Goal: Transaction & Acquisition: Purchase product/service

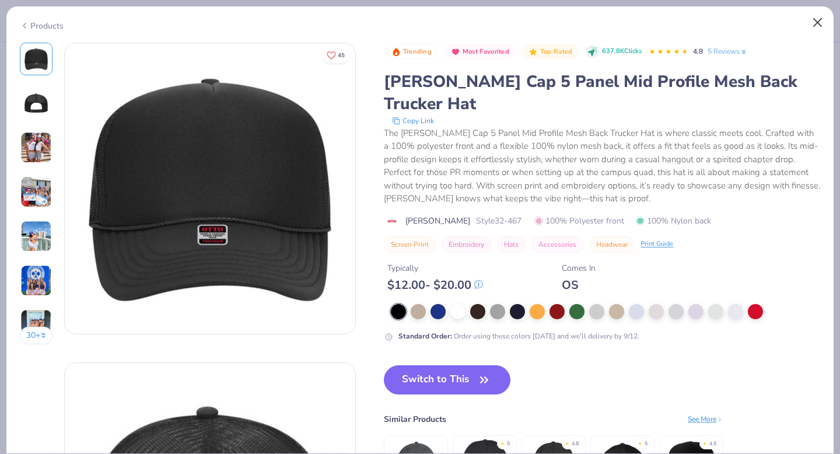
click at [815, 22] on button "Close" at bounding box center [818, 23] width 22 height 22
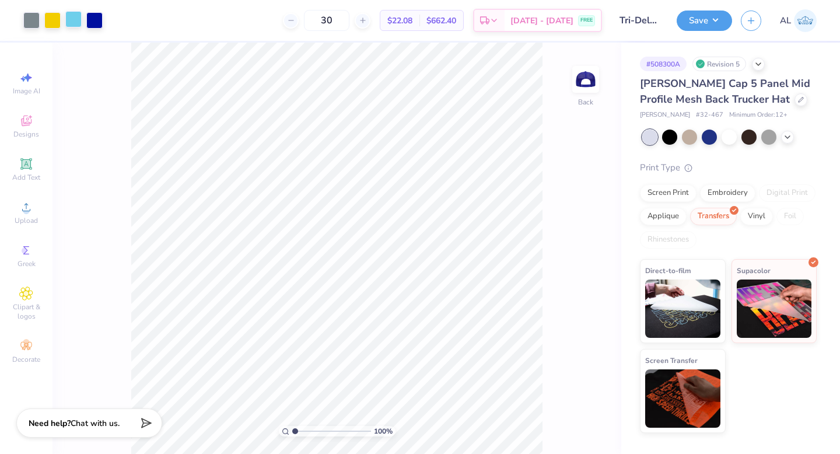
click at [68, 22] on div at bounding box center [73, 19] width 16 height 16
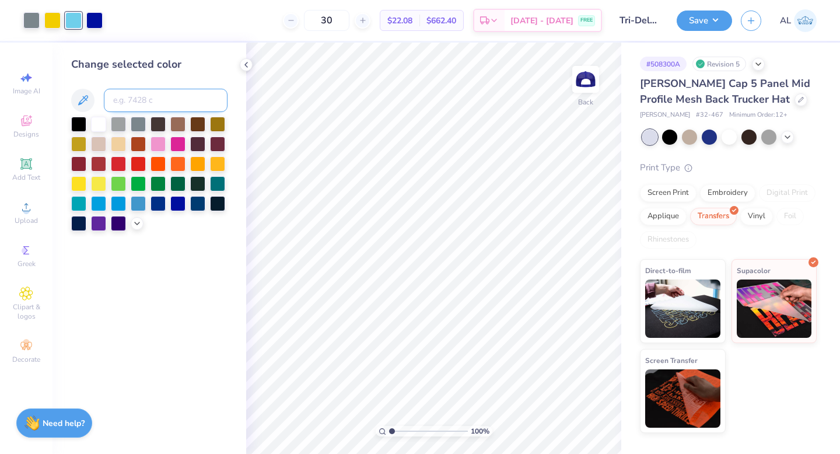
click at [132, 97] on input at bounding box center [166, 100] width 124 height 23
type input "blue 072"
click at [48, 20] on div at bounding box center [52, 19] width 16 height 16
click at [127, 102] on input at bounding box center [166, 100] width 124 height 23
type input "blue 072"
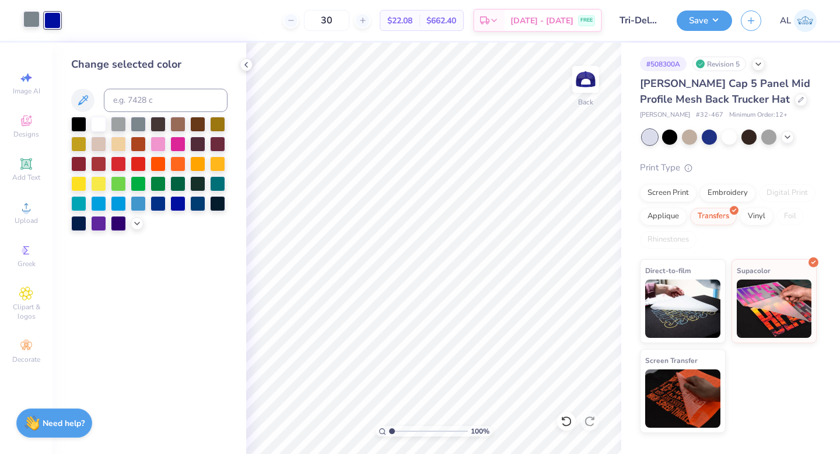
click at [37, 20] on div at bounding box center [31, 19] width 16 height 16
click at [133, 109] on input at bounding box center [166, 100] width 124 height 23
type input "blue072"
click at [246, 64] on icon at bounding box center [246, 64] width 9 height 9
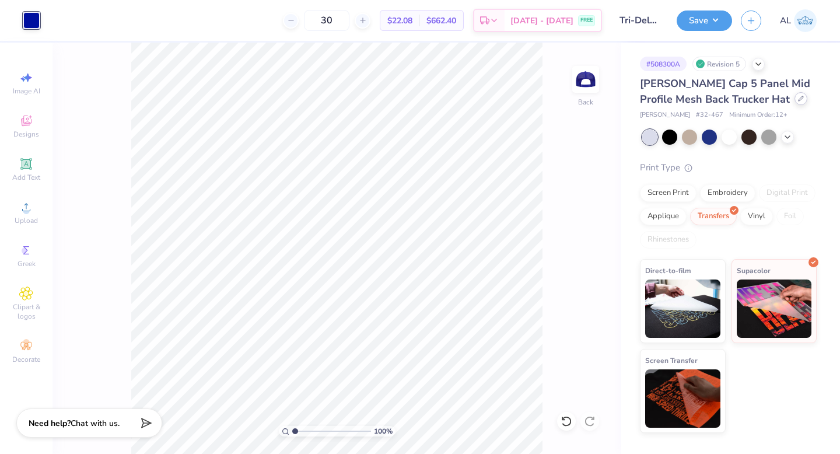
click at [795, 103] on div at bounding box center [801, 98] width 13 height 13
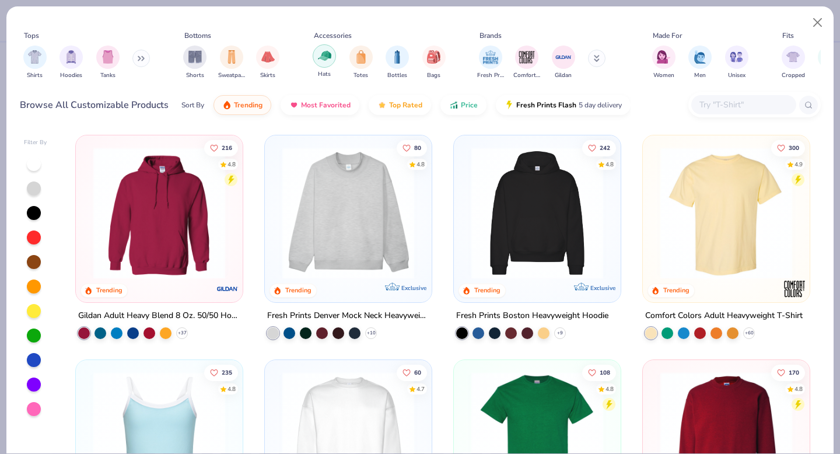
click at [324, 58] on img "filter for Hats" at bounding box center [324, 55] width 13 height 13
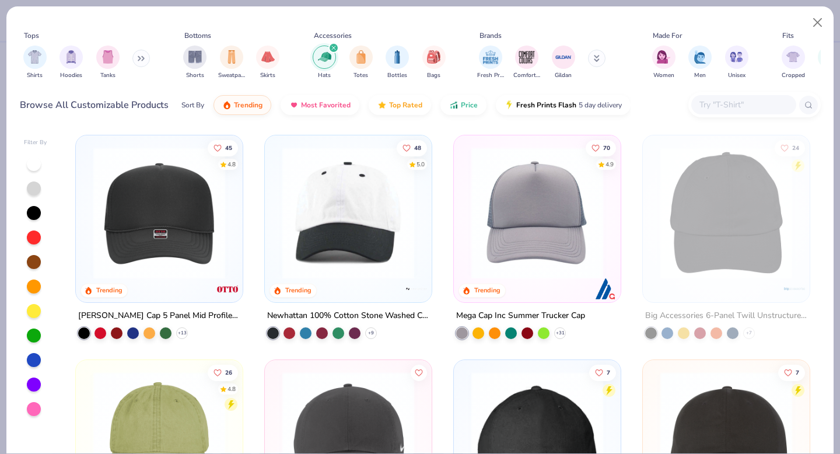
click at [536, 228] on img at bounding box center [538, 213] width 144 height 132
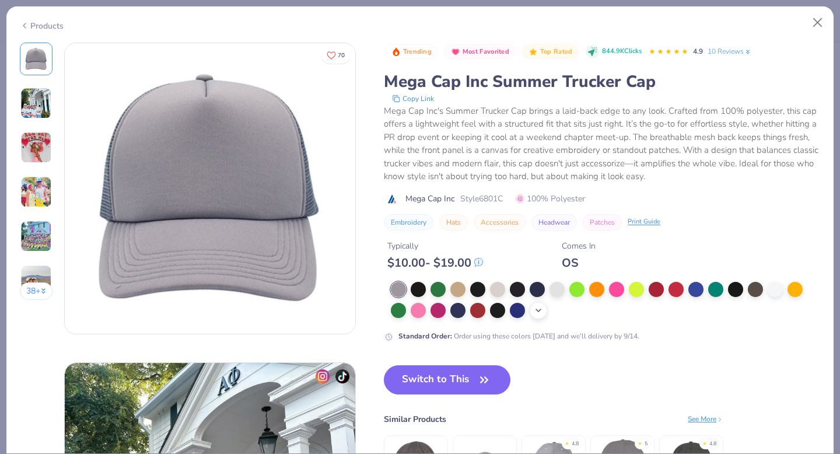
click at [543, 310] on icon at bounding box center [538, 310] width 9 height 9
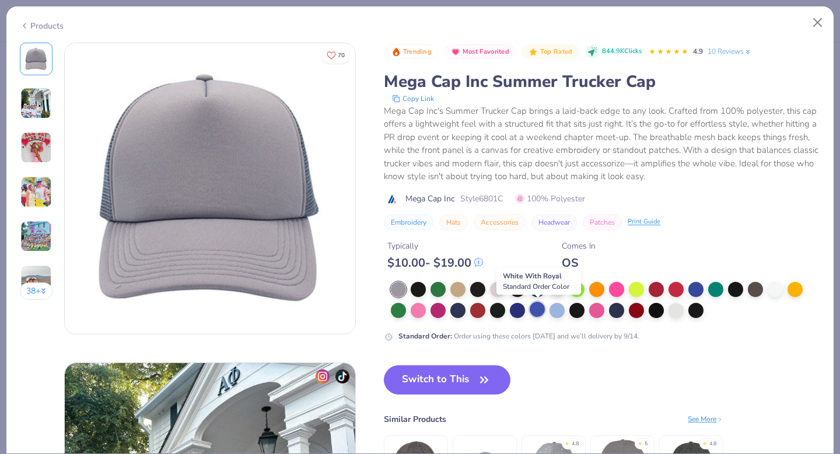
click at [544, 312] on div at bounding box center [537, 309] width 15 height 15
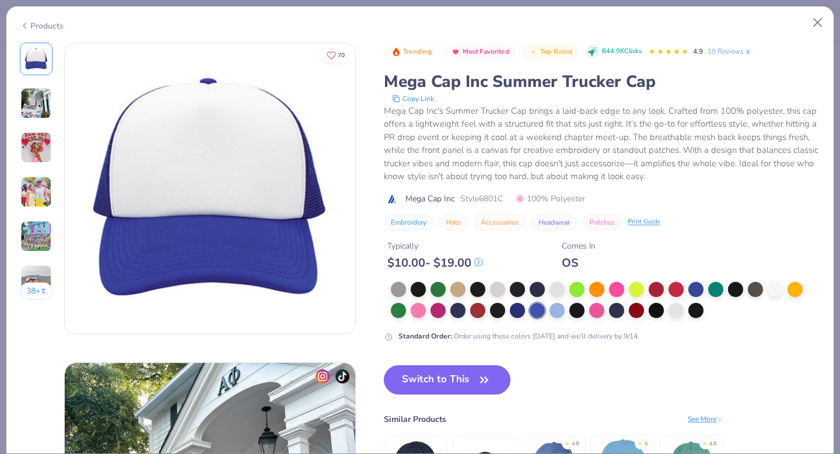
click at [428, 393] on button "Switch to This" at bounding box center [447, 379] width 127 height 29
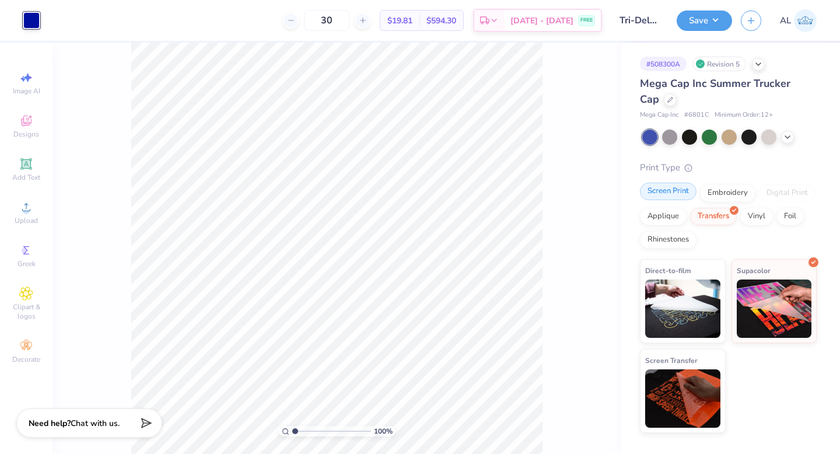
click at [659, 196] on div "Screen Print" at bounding box center [668, 192] width 57 height 18
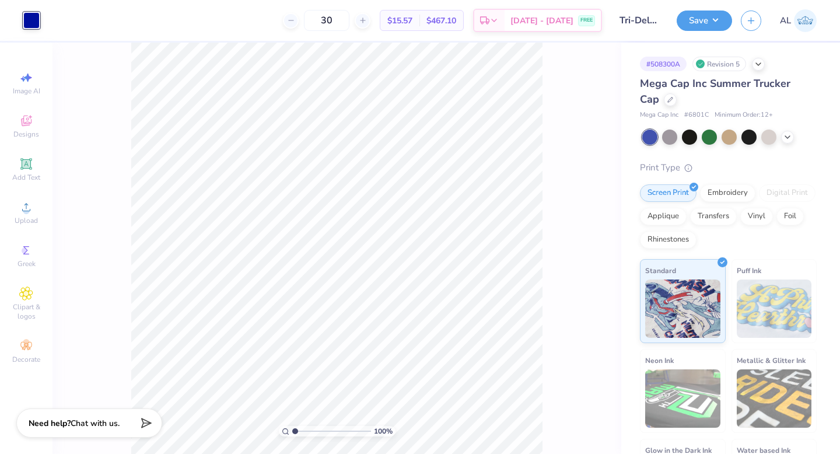
drag, startPoint x: 355, startPoint y: 29, endPoint x: 230, endPoint y: 6, distance: 126.9
click at [230, 6] on div "30 $15.57 Per Item $467.10 Total Est. Delivery Sep 11 - 14 FREE" at bounding box center [325, 20] width 554 height 41
type input "90"
click at [706, 29] on div "Save" at bounding box center [704, 21] width 55 height 20
click at [709, 25] on button "Save" at bounding box center [704, 19] width 55 height 20
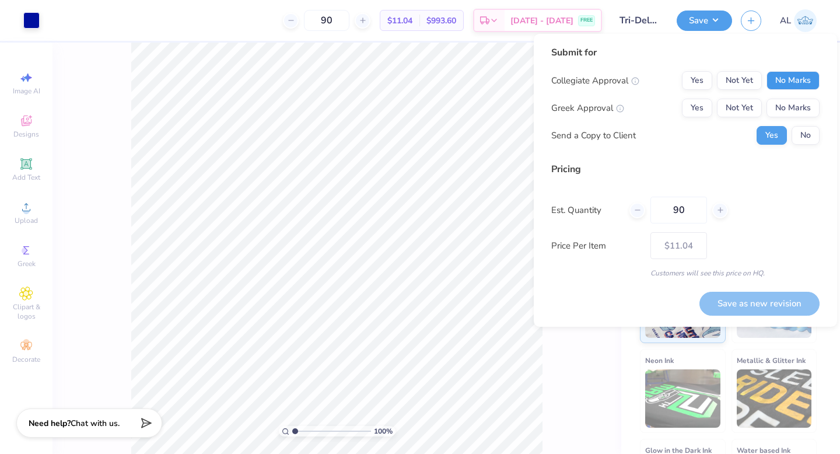
click at [788, 81] on button "No Marks" at bounding box center [793, 80] width 53 height 19
click at [700, 104] on button "Yes" at bounding box center [697, 108] width 30 height 19
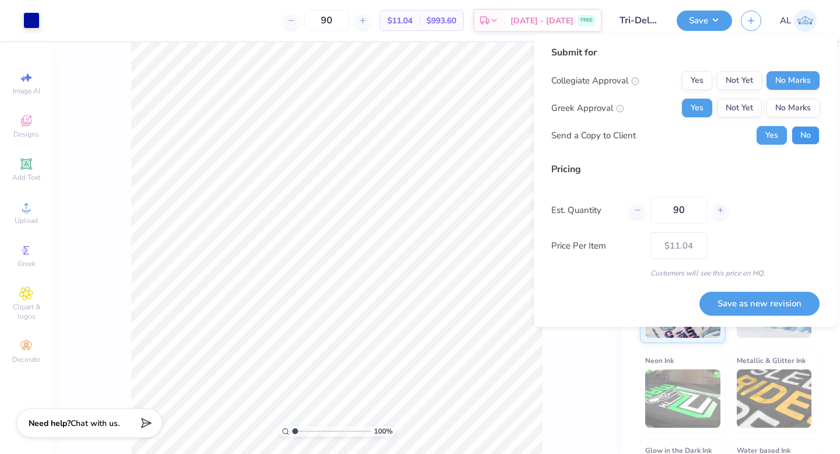
click at [804, 140] on button "No" at bounding box center [806, 135] width 28 height 19
click at [733, 305] on button "Save as new revision" at bounding box center [760, 304] width 120 height 24
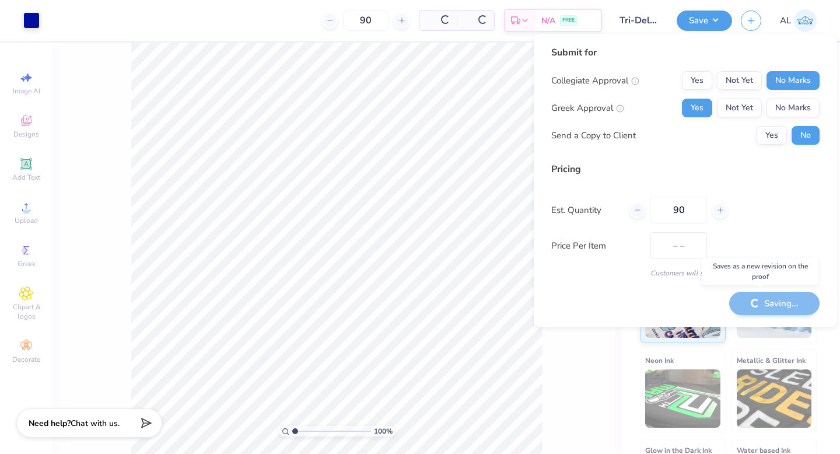
type input "$11.04"
